Goal: Transaction & Acquisition: Purchase product/service

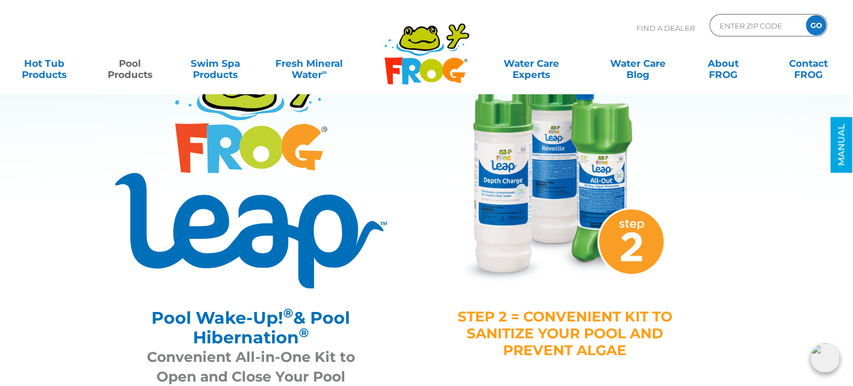
scroll to position [0, 3]
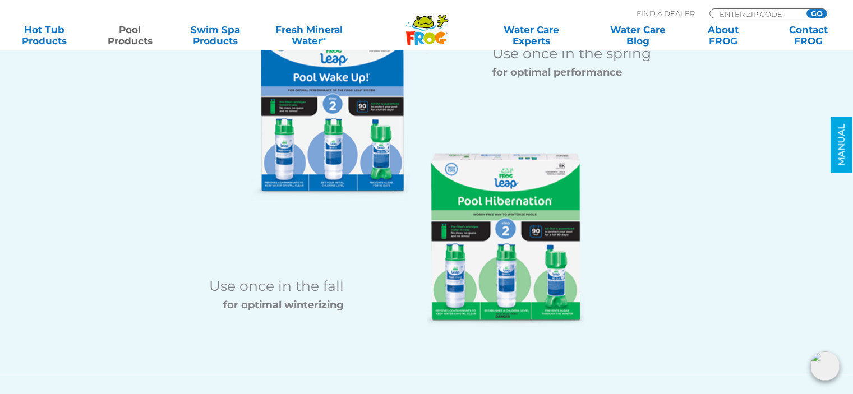
scroll to position [1427, 0]
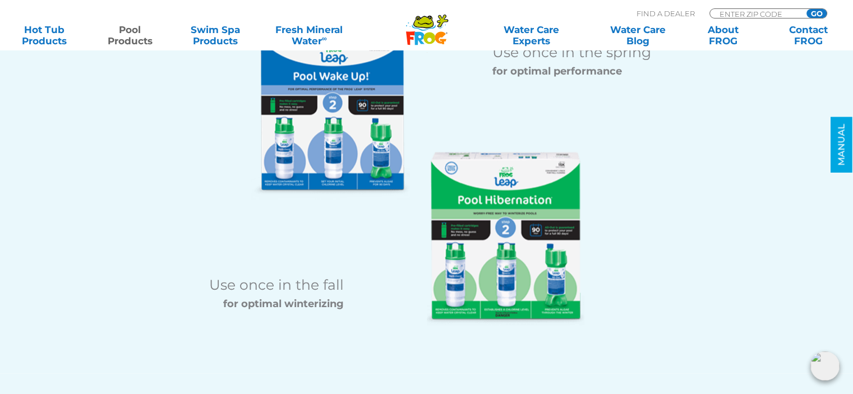
click at [508, 248] on img at bounding box center [506, 239] width 158 height 174
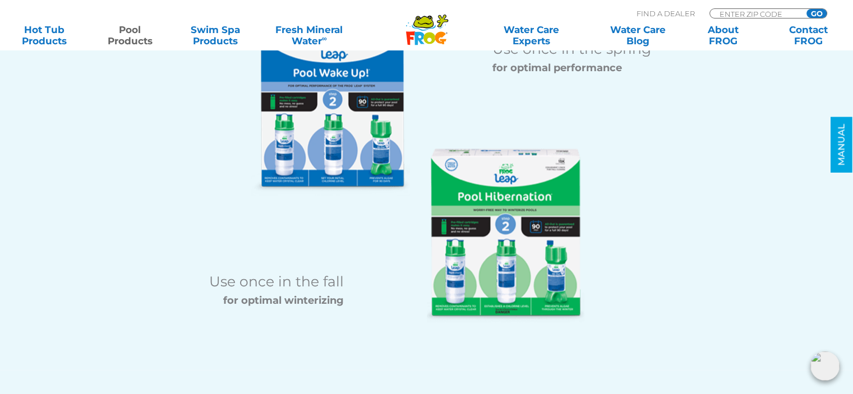
scroll to position [1429, 0]
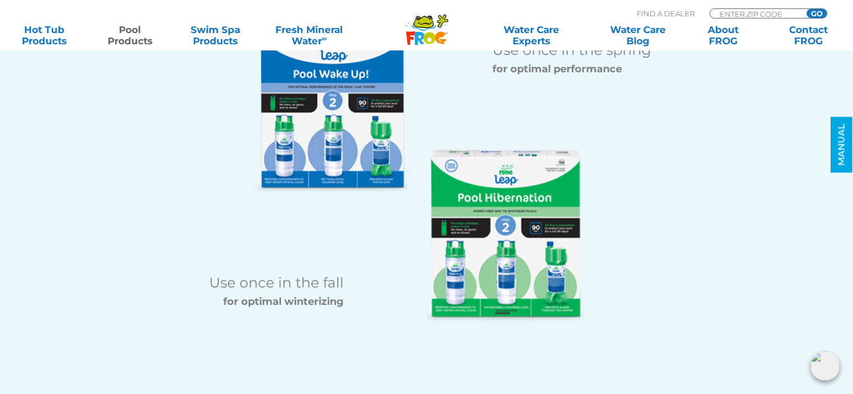
click at [493, 208] on img at bounding box center [506, 237] width 158 height 174
click at [518, 234] on img at bounding box center [506, 237] width 158 height 174
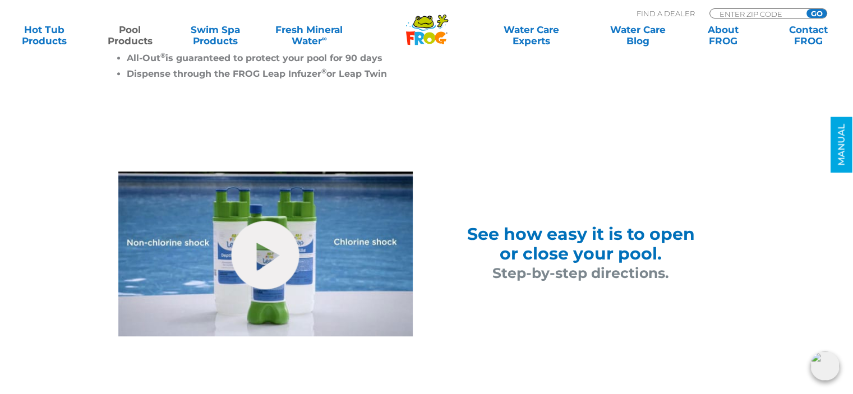
scroll to position [629, 0]
click at [426, 26] on icon at bounding box center [423, 21] width 19 height 11
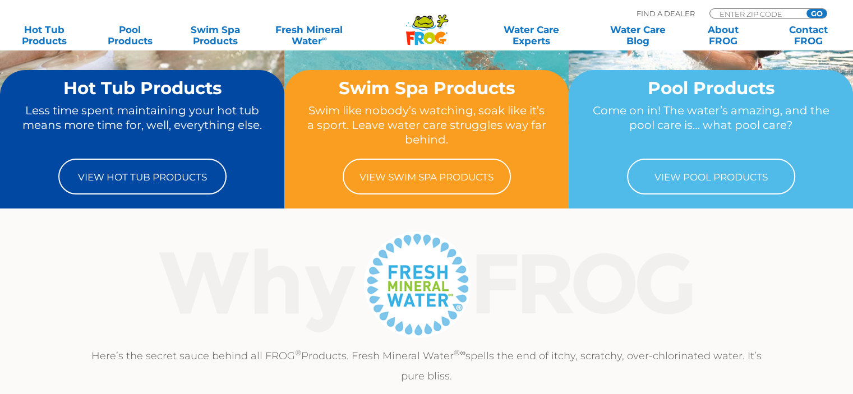
scroll to position [174, 0]
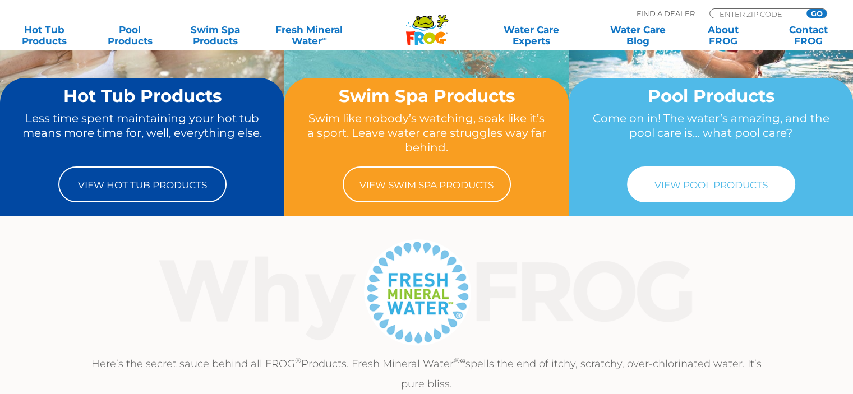
click at [701, 182] on link "View Pool Products" at bounding box center [711, 185] width 168 height 36
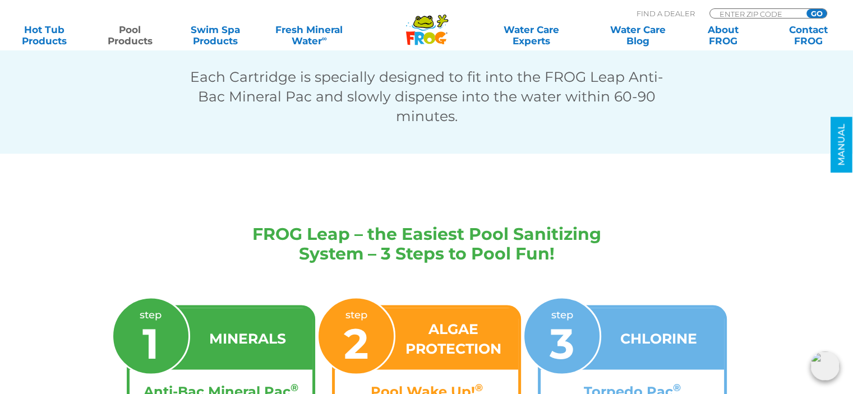
scroll to position [2158, 0]
